Goal: Task Accomplishment & Management: Use online tool/utility

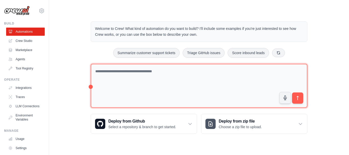
click at [134, 75] on textarea at bounding box center [199, 86] width 216 height 44
click at [196, 68] on textarea at bounding box center [199, 86] width 216 height 44
type textarea "**********"
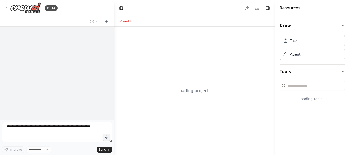
select select "****"
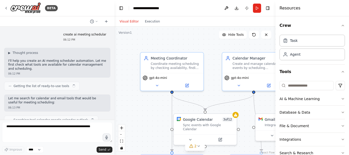
scroll to position [352, 0]
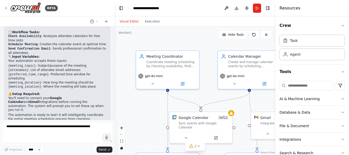
drag, startPoint x: 114, startPoint y: 70, endPoint x: 110, endPoint y: 69, distance: 4.7
click at [110, 69] on div "BETA create ai meeting schedular 06:12 PM ▶ Thought process I'll help you creat…" at bounding box center [174, 77] width 349 height 155
click at [340, 26] on icon "button" at bounding box center [342, 25] width 4 height 4
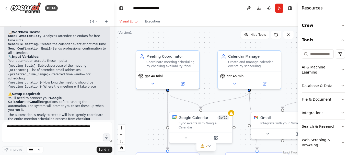
drag, startPoint x: 275, startPoint y: 17, endPoint x: 339, endPoint y: 15, distance: 63.8
click at [339, 15] on div "Resources Crew Tools AI & Machine Learning Database & Data File & Document Inte…" at bounding box center [322, 77] width 51 height 155
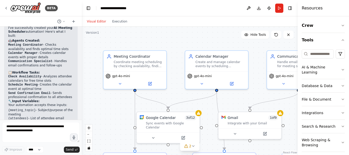
scroll to position [497, 0]
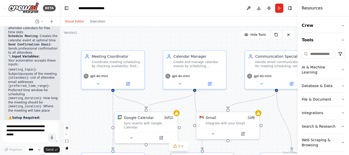
drag, startPoint x: 114, startPoint y: 65, endPoint x: 28, endPoint y: 56, distance: 85.7
click at [28, 56] on div "BETA create ai meeting schedular 06:12 PM ▶ Thought process I'll help you creat…" at bounding box center [30, 77] width 60 height 155
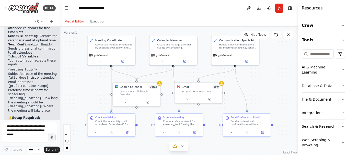
drag, startPoint x: 266, startPoint y: 101, endPoint x: 270, endPoint y: 87, distance: 14.1
click at [270, 87] on div ".deletable-edge-delete-btn { width: 20px; height: 20px; border: 0px solid #ffff…" at bounding box center [179, 91] width 238 height 128
click at [105, 52] on div "gpt-4o-mini" at bounding box center [111, 57] width 47 height 13
click at [176, 50] on div "Calendar Manager Create and manage calendar events by scheduling {meeting_topic…" at bounding box center [172, 43] width 47 height 16
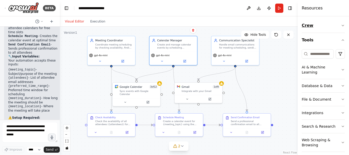
click at [341, 29] on button "Crew" at bounding box center [322, 25] width 43 height 14
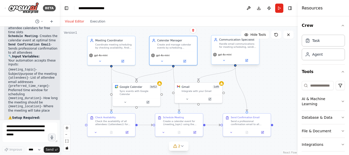
click at [232, 54] on div "gpt-4o-mini" at bounding box center [235, 55] width 44 height 4
click at [184, 98] on button at bounding box center [187, 98] width 22 height 5
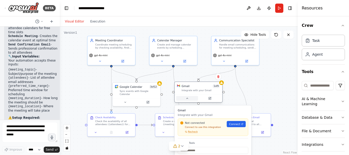
click at [184, 98] on button at bounding box center [187, 98] width 22 height 5
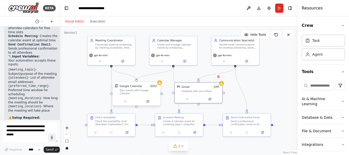
click at [131, 89] on div "Sync events with Google Calendar" at bounding box center [138, 92] width 38 height 6
click at [277, 9] on button "Run" at bounding box center [279, 8] width 8 height 9
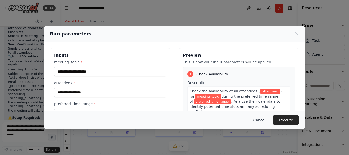
click at [267, 122] on button "Cancel" at bounding box center [259, 119] width 20 height 9
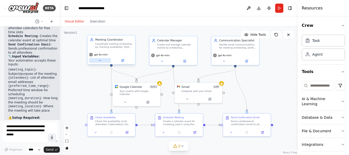
click at [99, 61] on icon at bounding box center [99, 60] width 3 height 3
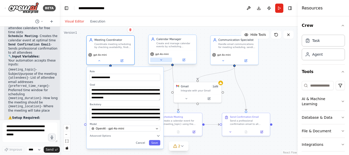
click at [162, 61] on icon at bounding box center [160, 59] width 3 height 3
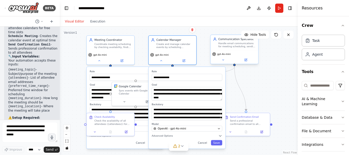
click at [222, 64] on div "Communication Specialist Handle email communications for meeting scheduling, se…" at bounding box center [234, 49] width 48 height 30
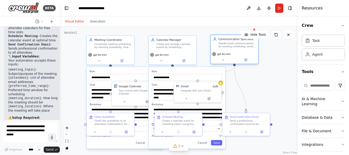
click at [225, 62] on div "gpt-4o-mini" at bounding box center [233, 57] width 47 height 13
click at [225, 62] on button at bounding box center [223, 60] width 22 height 5
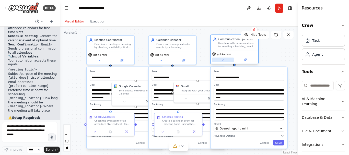
click at [225, 62] on button at bounding box center [223, 60] width 22 height 5
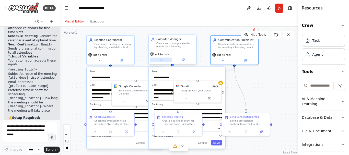
click at [165, 59] on button at bounding box center [161, 60] width 22 height 5
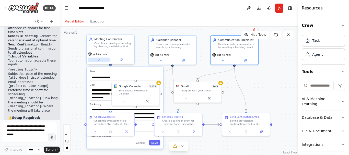
click at [100, 61] on button at bounding box center [99, 60] width 22 height 5
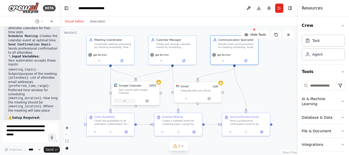
click at [129, 98] on button at bounding box center [124, 100] width 22 height 5
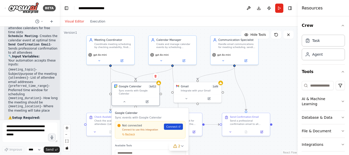
click at [171, 126] on link "Connect" at bounding box center [173, 127] width 19 height 6
click at [101, 84] on div ".deletable-edge-delete-btn { width: 20px; height: 20px; border: 0px solid #ffff…" at bounding box center [179, 91] width 238 height 128
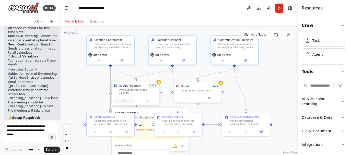
click at [125, 99] on icon at bounding box center [124, 100] width 3 height 3
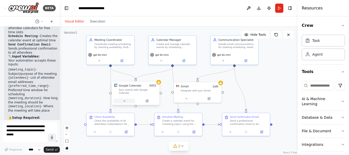
click at [125, 101] on icon at bounding box center [125, 101] width 2 height 1
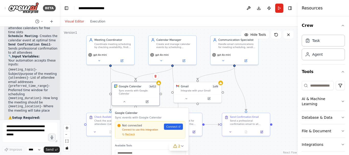
click at [175, 127] on div "Not connected Connect to use this integration Recheck Connect" at bounding box center [149, 130] width 65 height 13
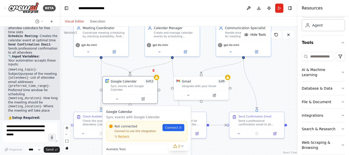
scroll to position [37, 0]
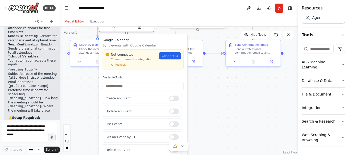
drag, startPoint x: 276, startPoint y: 91, endPoint x: 273, endPoint y: 19, distance: 71.8
click at [273, 19] on div "Visual Editor Execution Version 1 Hide Tools .deletable-edge-delete-btn { width…" at bounding box center [179, 85] width 238 height 139
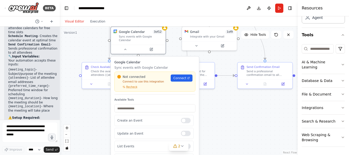
drag, startPoint x: 263, startPoint y: 119, endPoint x: 273, endPoint y: 147, distance: 29.8
click at [274, 147] on div ".deletable-edge-delete-btn { width: 20px; height: 20px; border: 0px solid #ffff…" at bounding box center [179, 91] width 238 height 128
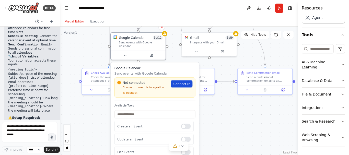
click at [182, 82] on span "Connect" at bounding box center [179, 84] width 13 height 4
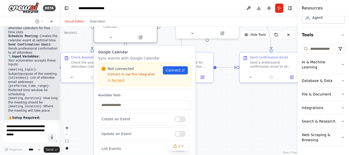
drag, startPoint x: 250, startPoint y: 137, endPoint x: 241, endPoint y: 127, distance: 13.5
click at [241, 127] on div ".deletable-edge-delete-btn { width: 20px; height: 20px; border: 0px solid #ffff…" at bounding box center [179, 91] width 238 height 128
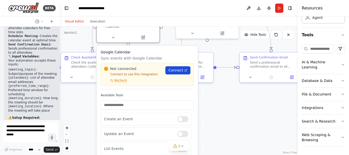
click at [171, 69] on span "Connect" at bounding box center [175, 70] width 15 height 5
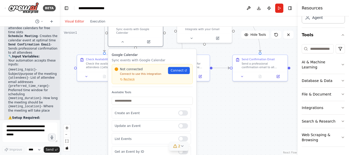
click at [179, 148] on span "2" at bounding box center [179, 145] width 2 height 5
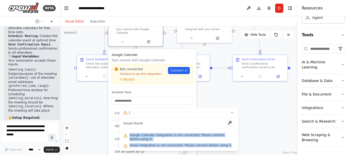
drag, startPoint x: 221, startPoint y: 145, endPoint x: 126, endPoint y: 134, distance: 95.5
click at [126, 134] on div "Issues found Google Calendar integration is not connected. Please connect befor…" at bounding box center [178, 133] width 119 height 33
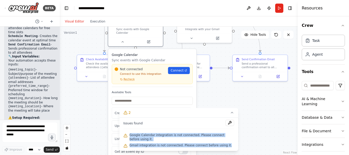
scroll to position [20, 0]
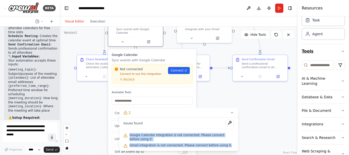
click at [340, 51] on icon "button" at bounding box center [342, 51] width 4 height 4
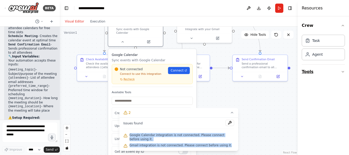
click at [337, 68] on button "Tools" at bounding box center [322, 72] width 43 height 14
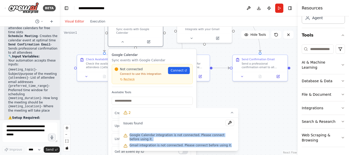
scroll to position [37, 0]
click at [338, 115] on button "Search & Research" at bounding box center [322, 121] width 43 height 13
click at [338, 116] on button "Search & Research" at bounding box center [322, 121] width 43 height 13
click at [120, 72] on p "Connect to use this integration" at bounding box center [140, 74] width 51 height 4
click at [214, 96] on div ".deletable-edge-delete-btn { width: 20px; height: 20px; border: 0px solid #ffff…" at bounding box center [179, 91] width 238 height 128
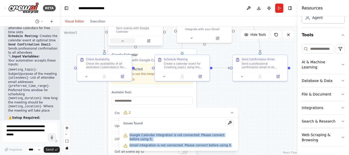
click at [113, 38] on button at bounding box center [122, 40] width 25 height 5
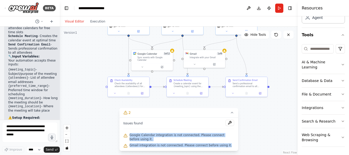
drag, startPoint x: 285, startPoint y: 121, endPoint x: 282, endPoint y: 136, distance: 15.9
click at [282, 136] on div ".deletable-edge-delete-btn { width: 20px; height: 20px; border: 0px solid #ffff…" at bounding box center [179, 91] width 238 height 128
click at [118, 94] on button at bounding box center [114, 93] width 11 height 4
click at [232, 115] on icon at bounding box center [232, 112] width 4 height 4
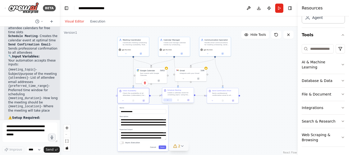
click at [169, 101] on button at bounding box center [167, 99] width 9 height 3
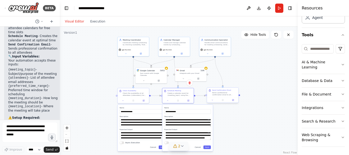
click at [214, 102] on div at bounding box center [222, 99] width 31 height 5
click at [214, 100] on button at bounding box center [212, 99] width 9 height 3
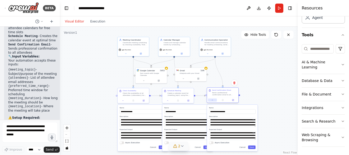
click at [214, 100] on button at bounding box center [212, 99] width 9 height 3
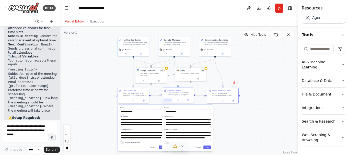
click at [168, 101] on button at bounding box center [167, 99] width 9 height 3
click at [125, 101] on button at bounding box center [122, 99] width 9 height 3
click at [168, 100] on icon at bounding box center [169, 100] width 2 height 2
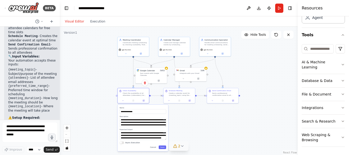
click at [124, 103] on div ".deletable-edge-delete-btn { width: 20px; height: 20px; border: 0px solid #ffff…" at bounding box center [179, 91] width 238 height 128
click at [124, 101] on icon at bounding box center [122, 100] width 2 height 2
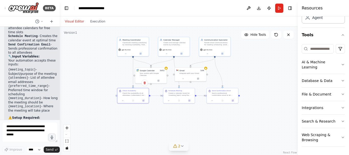
drag, startPoint x: 280, startPoint y: 115, endPoint x: 278, endPoint y: 90, distance: 25.3
click at [280, 107] on div ".deletable-edge-delete-btn { width: 20px; height: 20px; border: 0px solid #ffff…" at bounding box center [179, 91] width 238 height 128
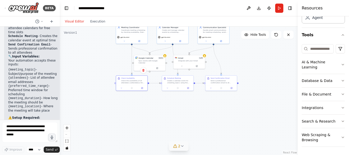
click at [278, 90] on div ".deletable-edge-delete-btn { width: 20px; height: 20px; border: 0px solid #ffff…" at bounding box center [179, 91] width 238 height 128
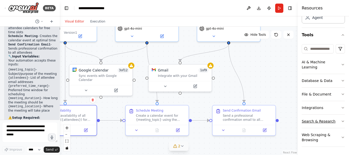
drag, startPoint x: 263, startPoint y: 79, endPoint x: 339, endPoint y: 125, distance: 88.6
click at [339, 125] on div "BETA create ai meeting schedular 06:12 PM ▶ Thought process I'll help you creat…" at bounding box center [174, 77] width 349 height 155
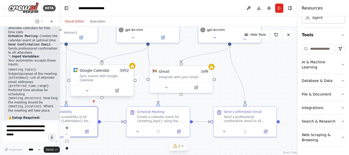
click at [124, 71] on span "3 of 12" at bounding box center [124, 70] width 12 height 5
click at [123, 74] on div "Sync events with Google Calendar" at bounding box center [105, 78] width 51 height 8
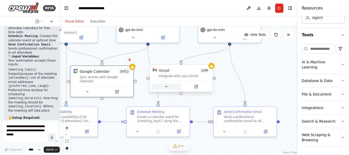
click at [158, 88] on button at bounding box center [166, 86] width 29 height 6
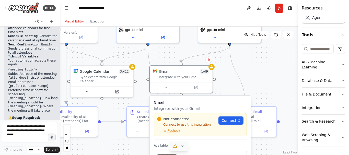
click at [207, 121] on div "Not connected" at bounding box center [186, 118] width 58 height 5
click at [234, 115] on div "Not connected Connect to use this integration Recheck Connect" at bounding box center [200, 124] width 93 height 23
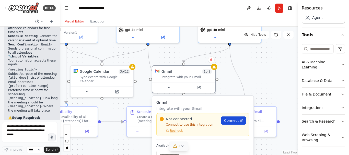
click at [235, 121] on span "Connect" at bounding box center [231, 120] width 15 height 5
click at [241, 120] on icon at bounding box center [241, 120] width 2 height 2
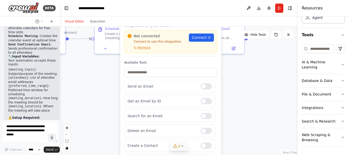
drag, startPoint x: 284, startPoint y: 87, endPoint x: 251, endPoint y: 2, distance: 91.2
click at [251, 2] on main "**********" at bounding box center [179, 77] width 238 height 155
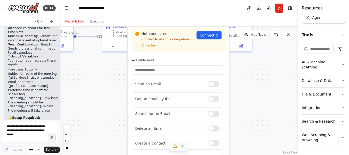
drag, startPoint x: 272, startPoint y: 126, endPoint x: 295, endPoint y: 154, distance: 35.7
click at [295, 154] on div ".deletable-edge-delete-btn { width: 20px; height: 20px; border: 0px solid #ffff…" at bounding box center [179, 91] width 238 height 128
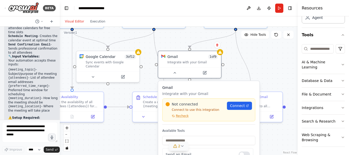
drag, startPoint x: 297, startPoint y: 150, endPoint x: 299, endPoint y: 158, distance: 8.7
click at [299, 155] on html "BETA create ai meeting schedular 06:12 PM ▶ Thought process I'll help you creat…" at bounding box center [174, 77] width 349 height 155
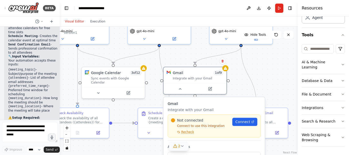
drag, startPoint x: 293, startPoint y: 132, endPoint x: 298, endPoint y: 148, distance: 16.9
click at [298, 148] on div "BETA create ai meeting schedular 06:12 PM ▶ Thought process I'll help you creat…" at bounding box center [174, 77] width 349 height 155
click at [126, 80] on div "Google Calendar 3 of 12 Sync events with Google Calendar" at bounding box center [113, 76] width 63 height 20
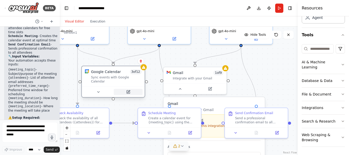
click at [126, 90] on icon at bounding box center [128, 92] width 4 height 4
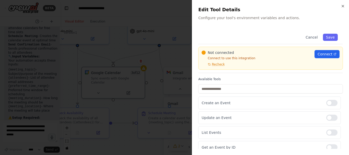
scroll to position [0, 0]
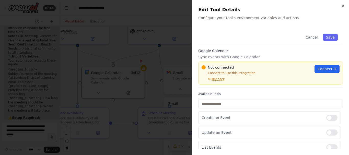
click at [217, 68] on span "Not connected" at bounding box center [220, 67] width 26 height 5
click at [332, 69] on link "Connect" at bounding box center [326, 69] width 25 height 8
click at [218, 79] on span "Recheck" at bounding box center [218, 79] width 13 height 4
click at [134, 12] on div at bounding box center [174, 77] width 349 height 155
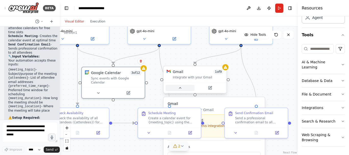
click at [182, 90] on icon at bounding box center [180, 88] width 4 height 4
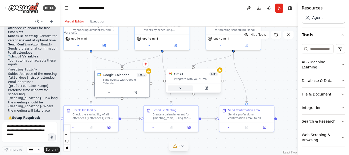
click at [182, 90] on icon at bounding box center [180, 88] width 4 height 4
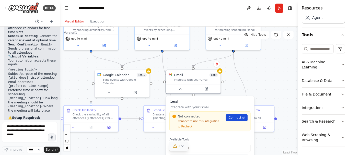
click at [235, 118] on span "Connect" at bounding box center [234, 117] width 13 height 4
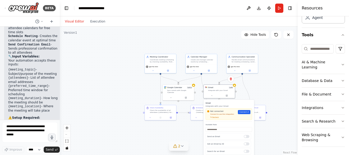
click at [279, 85] on div ".deletable-edge-delete-btn { width: 20px; height: 20px; border: 0px solid #ffff…" at bounding box center [179, 91] width 238 height 128
click at [214, 100] on div "Gmail Integrate with your Gmail Not connected Connect to use this integration R…" at bounding box center [228, 140] width 51 height 80
click at [211, 97] on div at bounding box center [218, 94] width 31 height 5
click at [269, 83] on div ".deletable-edge-delete-btn { width: 20px; height: 20px; border: 0px solid #ffff…" at bounding box center [179, 91] width 238 height 128
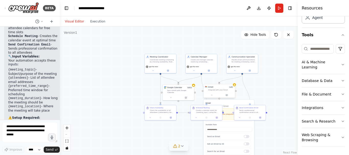
click at [210, 97] on div at bounding box center [218, 94] width 31 height 5
click at [212, 95] on icon at bounding box center [211, 95] width 1 height 1
click at [177, 146] on icon at bounding box center [175, 146] width 4 height 4
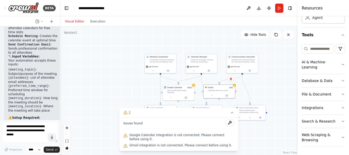
click at [97, 117] on div ".deletable-edge-delete-btn { width: 20px; height: 20px; border: 0px solid #ffff…" at bounding box center [179, 91] width 238 height 128
click at [230, 115] on icon at bounding box center [232, 112] width 4 height 4
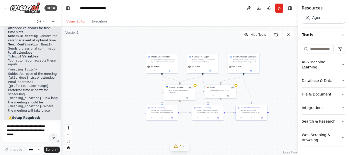
scroll to position [460, 0]
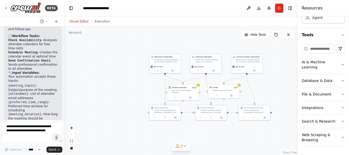
drag, startPoint x: 58, startPoint y: 100, endPoint x: 64, endPoint y: 84, distance: 16.9
click at [64, 84] on div "BETA create ai meeting schedular 06:12 PM ▶ Thought process I'll help you creat…" at bounding box center [174, 77] width 349 height 155
click at [64, 84] on div ".deletable-edge-delete-btn { width: 20px; height: 20px; border: 0px solid #ffff…" at bounding box center [180, 91] width 233 height 128
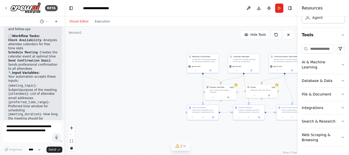
drag, startPoint x: 64, startPoint y: 84, endPoint x: 102, endPoint y: 84, distance: 37.8
click at [102, 84] on div ".deletable-edge-delete-btn { width: 20px; height: 20px; border: 0px solid #ffff…" at bounding box center [180, 91] width 233 height 128
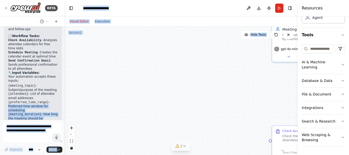
drag, startPoint x: 64, startPoint y: 94, endPoint x: 70, endPoint y: 93, distance: 5.6
click at [70, 93] on div "BETA create ai meeting schedular 06:12 PM ▶ Thought process I'll help you creat…" at bounding box center [174, 77] width 349 height 155
click at [70, 93] on div ".deletable-edge-delete-btn { width: 20px; height: 20px; border: 0px solid #ffff…" at bounding box center [180, 91] width 233 height 128
click at [66, 90] on div ".deletable-edge-delete-btn { width: 20px; height: 20px; border: 0px solid #ffff…" at bounding box center [180, 91] width 233 height 128
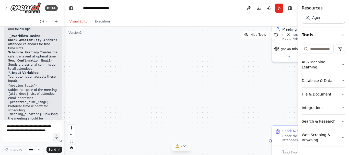
click at [61, 20] on div at bounding box center [32, 21] width 64 height 10
click at [51, 24] on div at bounding box center [49, 21] width 22 height 6
click at [54, 22] on button at bounding box center [56, 21] width 8 height 6
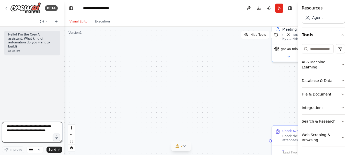
click at [23, 138] on textarea at bounding box center [32, 132] width 60 height 20
drag, startPoint x: 51, startPoint y: 131, endPoint x: 35, endPoint y: 127, distance: 16.3
click at [35, 127] on textarea at bounding box center [32, 132] width 60 height 20
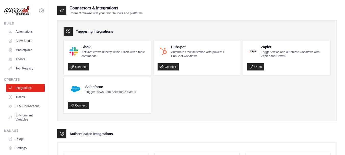
drag, startPoint x: 339, startPoint y: 26, endPoint x: 330, endPoint y: 70, distance: 45.0
drag, startPoint x: 314, startPoint y: 100, endPoint x: 348, endPoint y: 42, distance: 67.5
click at [314, 100] on ul "Slack Activate crews directly within Slack with simple commands Connect HubSpot…" at bounding box center [197, 76] width 267 height 73
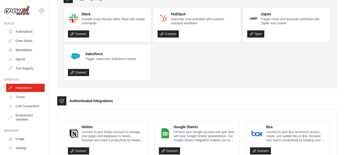
scroll to position [22, 0]
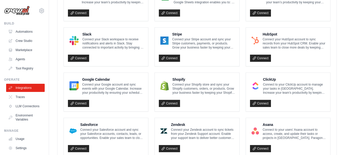
drag, startPoint x: 348, startPoint y: 42, endPoint x: 341, endPoint y: 92, distance: 50.6
click at [344, 94] on html "amna4455yaseen@gmail.com Settings Build Automations Crew Studio" at bounding box center [172, 69] width 345 height 480
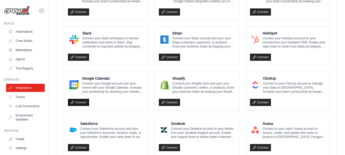
click at [83, 100] on link "Connect" at bounding box center [78, 102] width 21 height 7
click at [95, 80] on h4 "Google Calendar" at bounding box center [113, 78] width 62 height 5
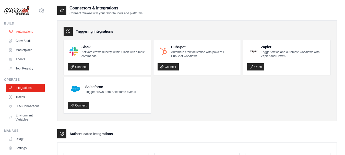
click at [30, 30] on link "Automations" at bounding box center [26, 32] width 39 height 8
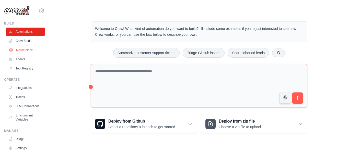
click at [28, 52] on link "Marketplace" at bounding box center [26, 50] width 39 height 8
click at [28, 59] on link "Agents" at bounding box center [26, 59] width 39 height 8
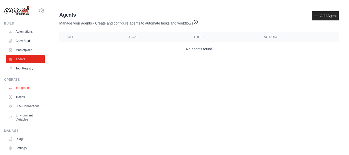
click at [23, 89] on link "Integrations" at bounding box center [26, 88] width 39 height 8
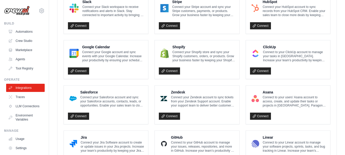
scroll to position [204, 0]
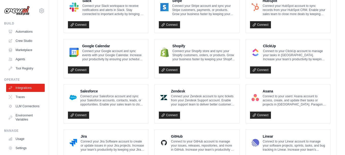
click at [79, 51] on div at bounding box center [74, 52] width 12 height 13
click at [76, 69] on link "Connect" at bounding box center [78, 69] width 21 height 7
click at [97, 57] on p "Connect your Google account and sync events with your Google Calendar. Increase…" at bounding box center [113, 55] width 62 height 12
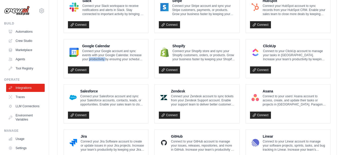
click at [97, 57] on p "Connect your Google account and sync events with your Google Calendar. Increase…" at bounding box center [113, 55] width 62 height 12
click at [103, 47] on h4 "Google Calendar" at bounding box center [113, 45] width 62 height 5
click at [118, 47] on h4 "Google Calendar" at bounding box center [113, 45] width 62 height 5
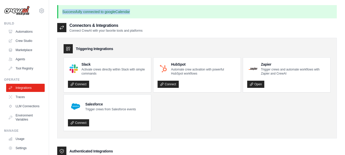
drag, startPoint x: 140, startPoint y: 10, endPoint x: 58, endPoint y: 16, distance: 82.9
click at [58, 16] on p "Successfully connected to googleCalendar" at bounding box center [196, 11] width 279 height 13
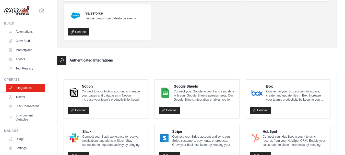
scroll to position [70, 0]
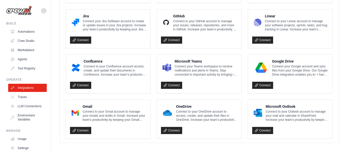
scroll to position [326, 0]
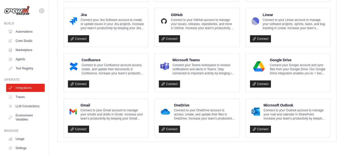
click at [103, 107] on h4 "Gmail" at bounding box center [112, 105] width 64 height 5
click at [75, 129] on link "Connect" at bounding box center [78, 129] width 21 height 7
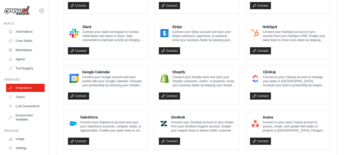
scroll to position [230, 0]
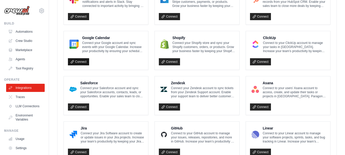
click at [87, 59] on link "Connect" at bounding box center [78, 61] width 21 height 7
click at [80, 64] on link "Connect" at bounding box center [78, 61] width 21 height 7
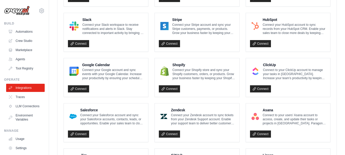
scroll to position [204, 0]
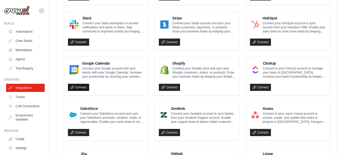
click at [71, 85] on link "Connect" at bounding box center [78, 87] width 21 height 7
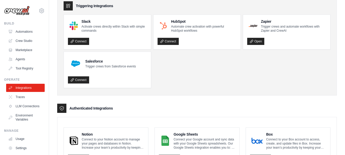
scroll to position [0, 0]
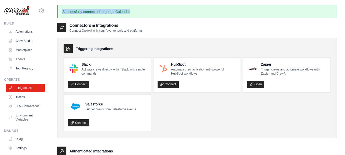
drag, startPoint x: 143, startPoint y: 5, endPoint x: 60, endPoint y: 10, distance: 83.3
click at [60, 10] on p "Successfully connected to googleCalendar" at bounding box center [196, 11] width 279 height 13
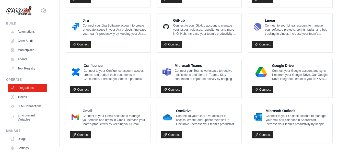
scroll to position [343, 0]
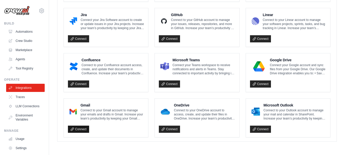
click at [80, 130] on link "Connect" at bounding box center [78, 129] width 21 height 7
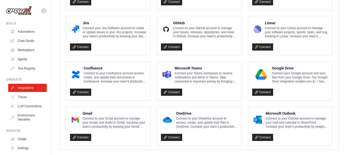
scroll to position [326, 0]
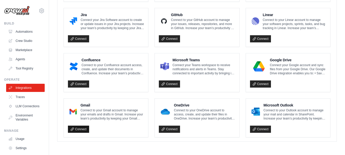
click at [85, 128] on link "Connect" at bounding box center [78, 129] width 21 height 7
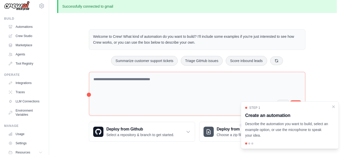
scroll to position [3, 0]
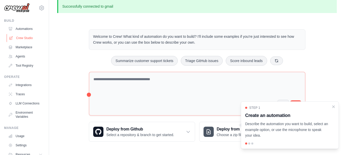
click at [39, 38] on link "Crew Studio" at bounding box center [26, 38] width 39 height 8
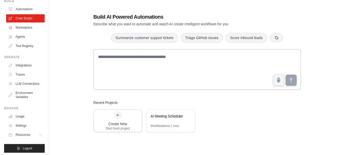
scroll to position [26, 0]
